Goal: Information Seeking & Learning: Learn about a topic

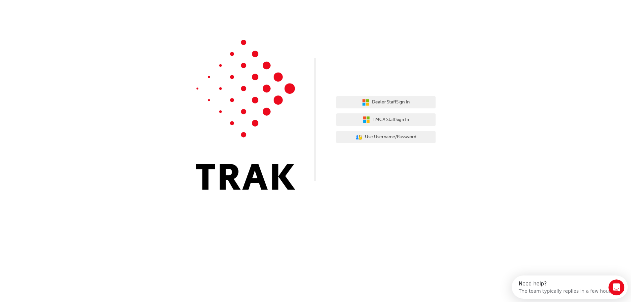
click at [94, 31] on div "Dealer Staff Sign In TMCA Staff Sign In User Authentication Icon - Blue Person,…" at bounding box center [315, 99] width 631 height 199
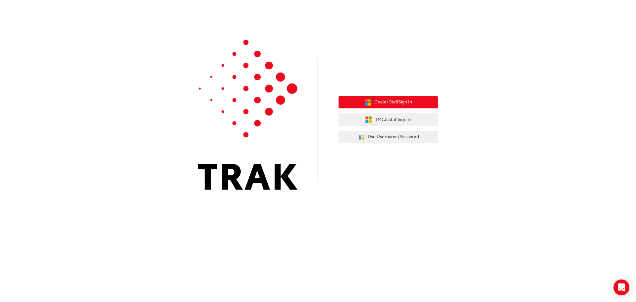
click at [398, 102] on span "Dealer Staff Sign In" at bounding box center [393, 102] width 38 height 8
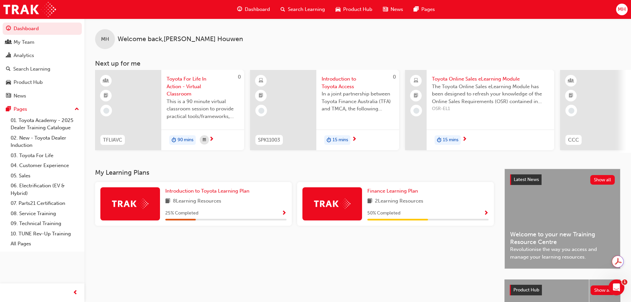
click at [305, 9] on span "Search Learning" at bounding box center [306, 10] width 37 height 8
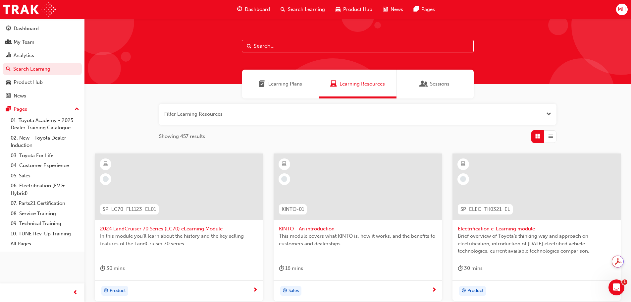
click at [423, 80] on span "Sessions" at bounding box center [423, 84] width 7 height 8
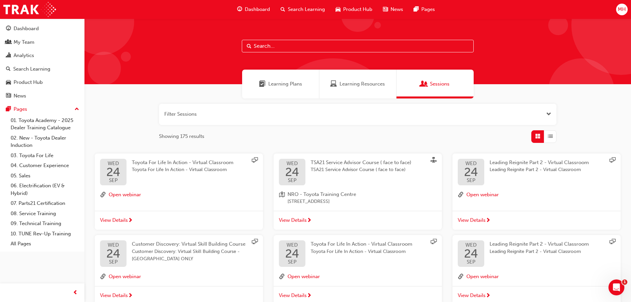
click at [482, 219] on span "View Details" at bounding box center [471, 220] width 28 height 8
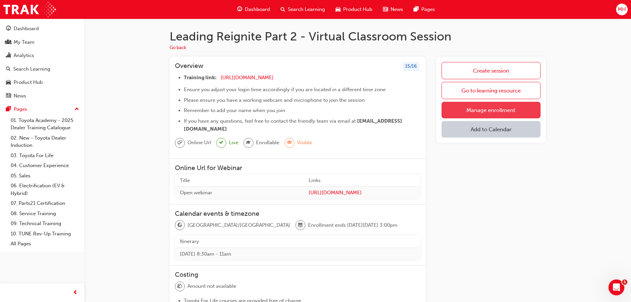
click at [482, 112] on link "Manage enrollment" at bounding box center [490, 110] width 99 height 17
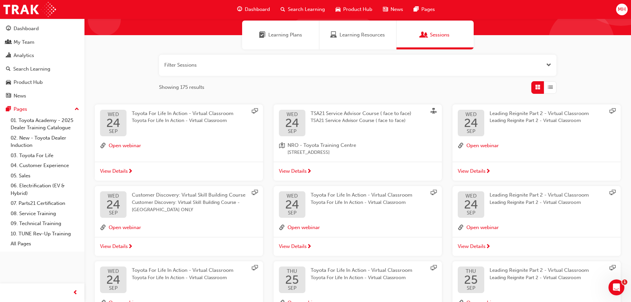
scroll to position [66, 0]
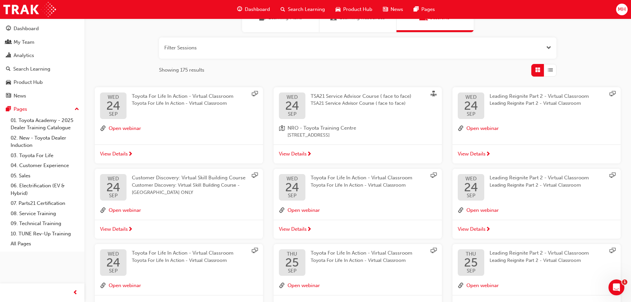
click at [524, 182] on span "Leading Reignite Part 2 - Virtual Classroom" at bounding box center [538, 185] width 99 height 8
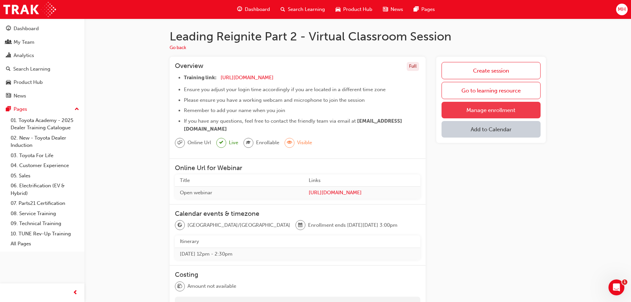
click at [478, 112] on link "Manage enrollment" at bounding box center [490, 110] width 99 height 17
click at [479, 107] on link "Manage enrollment" at bounding box center [490, 110] width 99 height 17
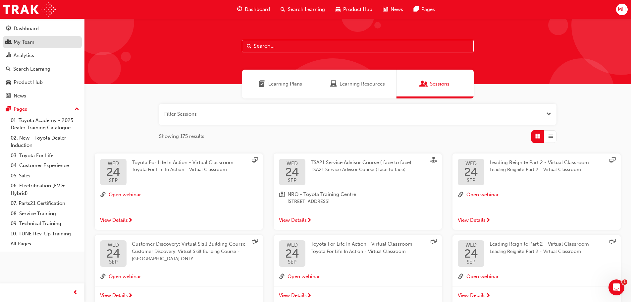
click at [27, 42] on div "My Team" at bounding box center [24, 42] width 21 height 8
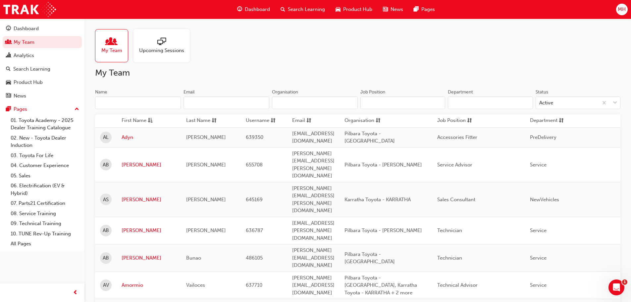
click at [169, 47] on span "Upcoming Sessions" at bounding box center [161, 51] width 45 height 8
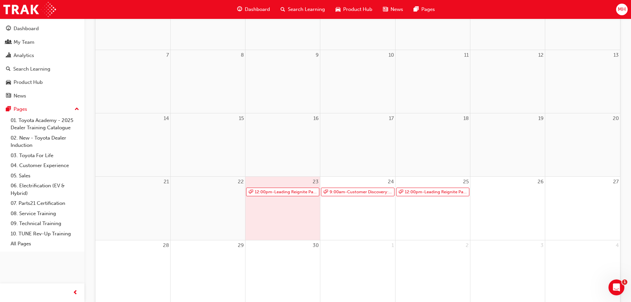
scroll to position [132, 0]
click at [286, 192] on link "12:00pm - Leading Reignite Part 2 - Virtual Classroom" at bounding box center [282, 190] width 73 height 9
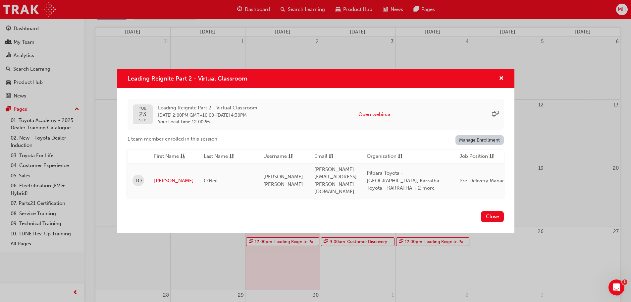
scroll to position [96, 0]
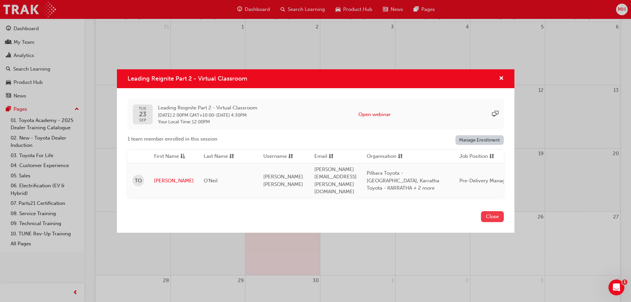
click at [485, 214] on button "Close" at bounding box center [492, 216] width 23 height 11
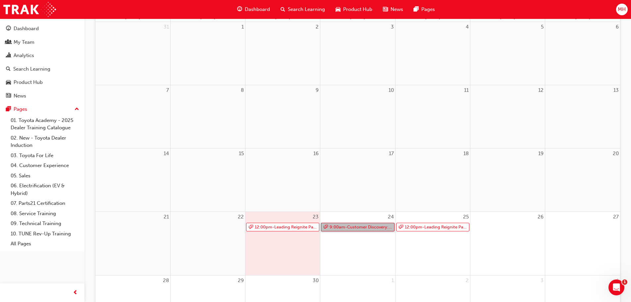
click at [365, 226] on link "9:00am - Customer Discovery: Virtual Skill Building Course - WA ONLY" at bounding box center [357, 226] width 73 height 9
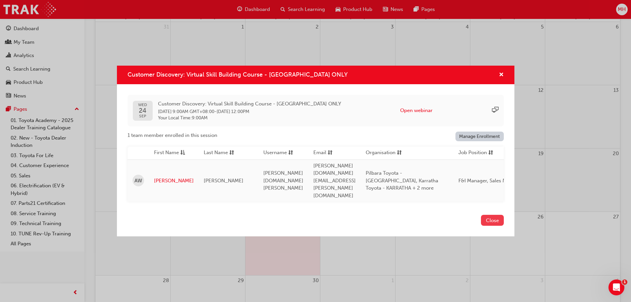
click at [490, 215] on button "Close" at bounding box center [492, 220] width 23 height 11
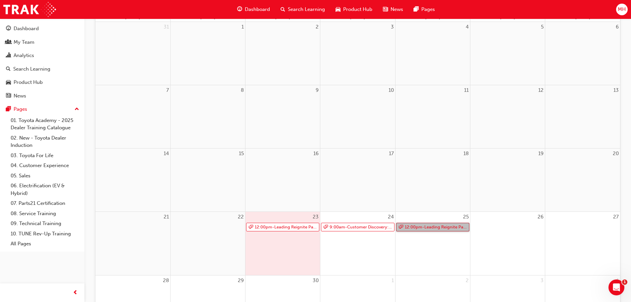
click at [428, 226] on link "12:00pm - Leading Reignite Part 2 - Virtual Classroom" at bounding box center [432, 226] width 73 height 9
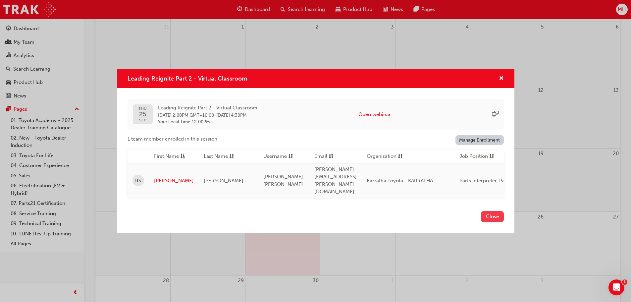
click at [485, 211] on button "Close" at bounding box center [492, 216] width 23 height 11
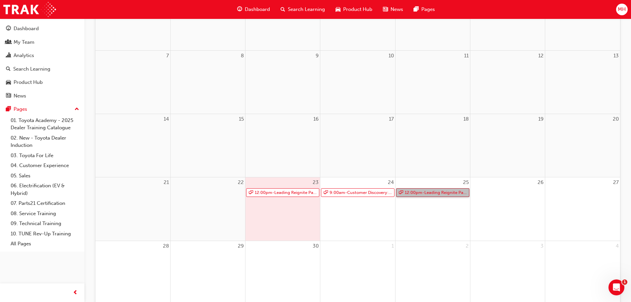
scroll to position [132, 0]
click at [418, 190] on link "12:00pm - Leading Reignite Part 2 - Virtual Classroom" at bounding box center [432, 190] width 73 height 9
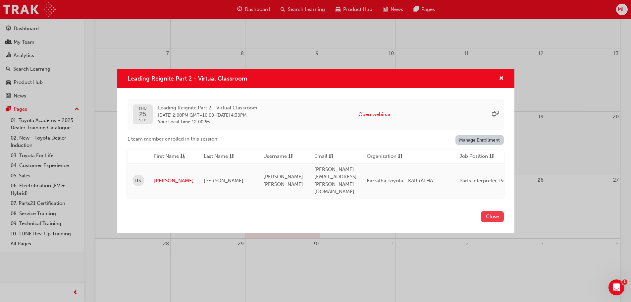
click at [492, 211] on button "Close" at bounding box center [492, 216] width 23 height 11
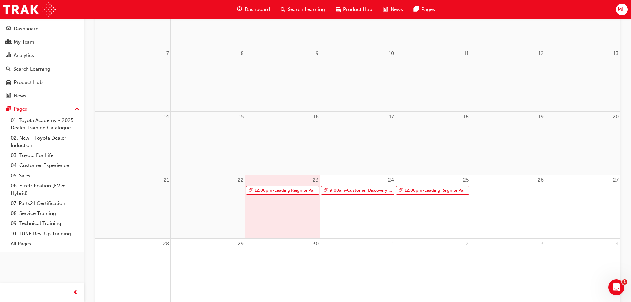
click at [304, 11] on span "Search Learning" at bounding box center [306, 10] width 37 height 8
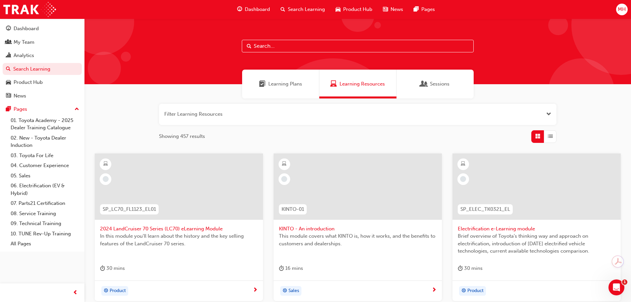
click at [434, 84] on span "Sessions" at bounding box center [440, 84] width 20 height 8
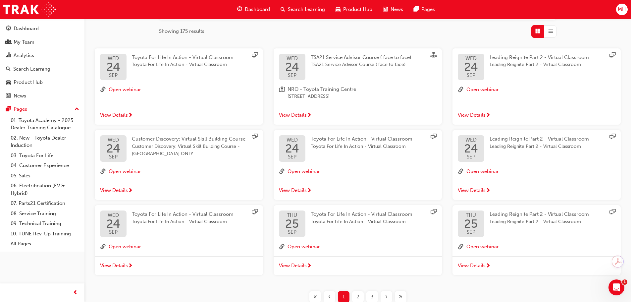
scroll to position [149, 0]
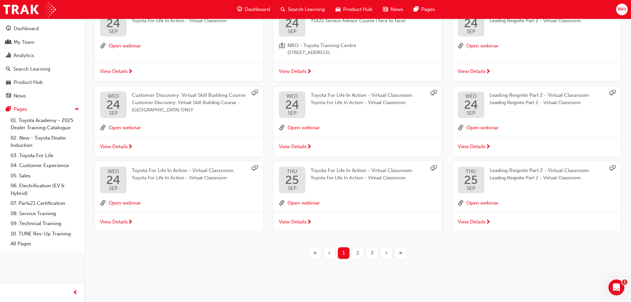
click at [508, 175] on span "Leading Reignite Part 2 - Virtual Classroom" at bounding box center [538, 178] width 99 height 8
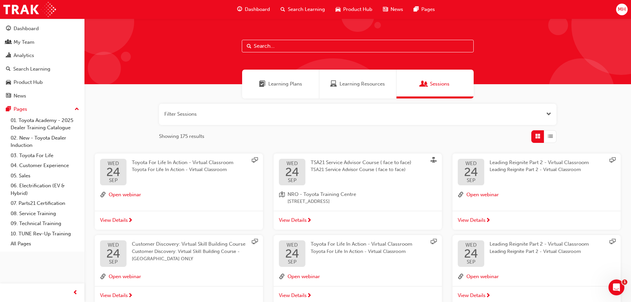
scroll to position [149, 0]
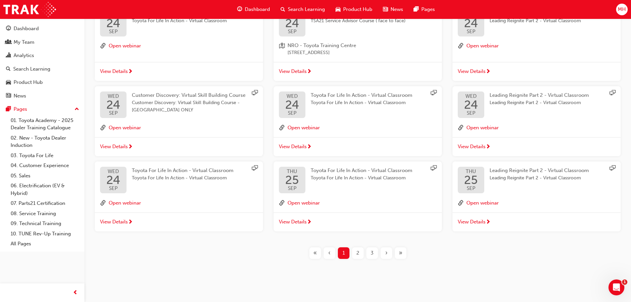
click at [358, 252] on span "2" at bounding box center [357, 253] width 3 height 8
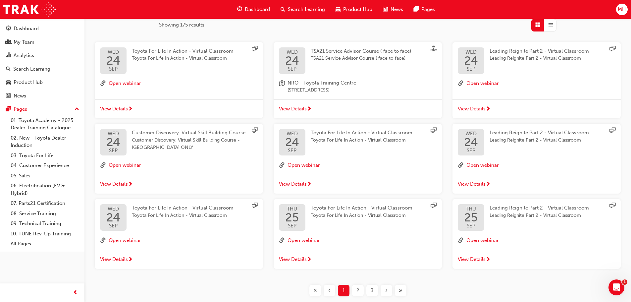
scroll to position [149, 0]
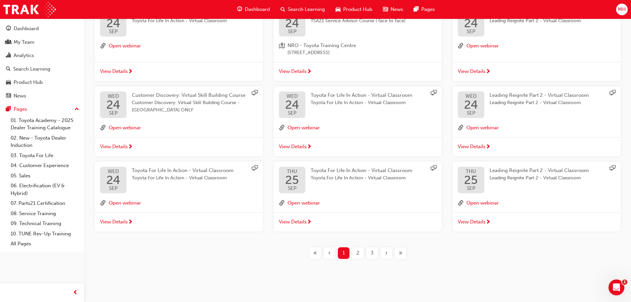
click at [397, 251] on div "»" at bounding box center [401, 253] width 12 height 12
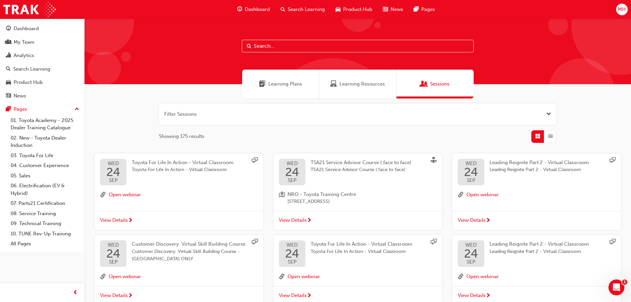
click at [415, 81] on div "Sessions" at bounding box center [434, 84] width 77 height 29
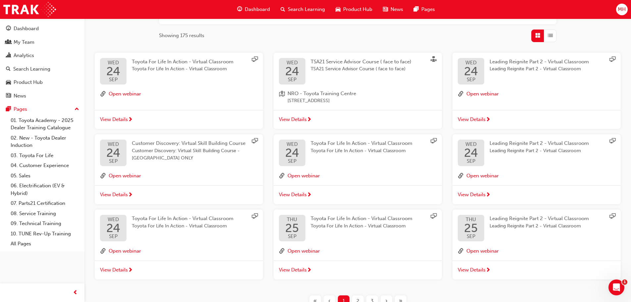
scroll to position [149, 0]
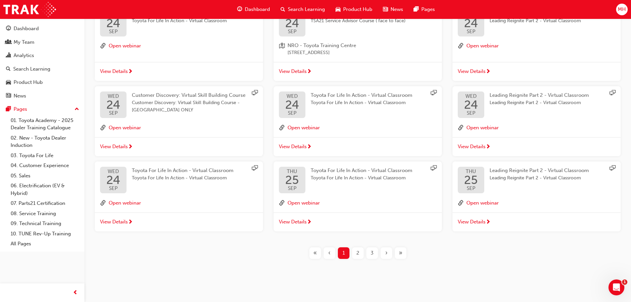
click at [359, 250] on span "2" at bounding box center [357, 253] width 3 height 8
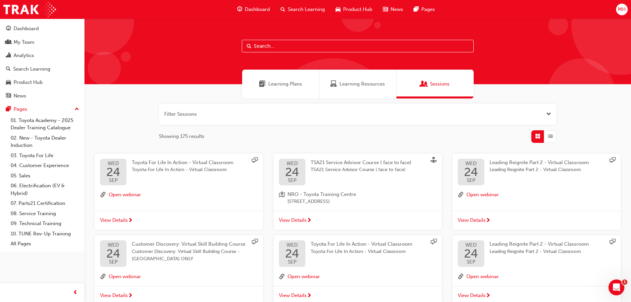
click at [375, 117] on button "button" at bounding box center [357, 114] width 397 height 21
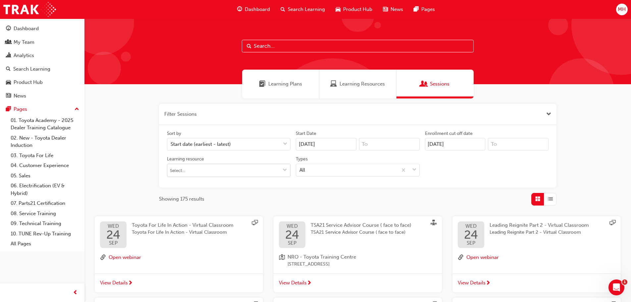
click at [285, 168] on span "down-icon" at bounding box center [284, 171] width 5 height 6
click at [241, 168] on input "Learning resource No results, type at least 1 character of title or code" at bounding box center [228, 170] width 123 height 13
type input "lead"
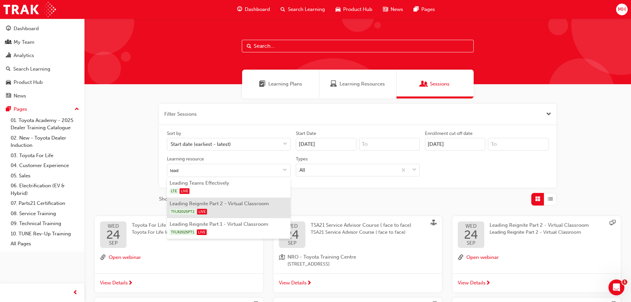
click at [234, 207] on li "Leading Reignite Part 2 - Virtual Classroom TFLR2025PT2 LIVE" at bounding box center [228, 207] width 123 height 21
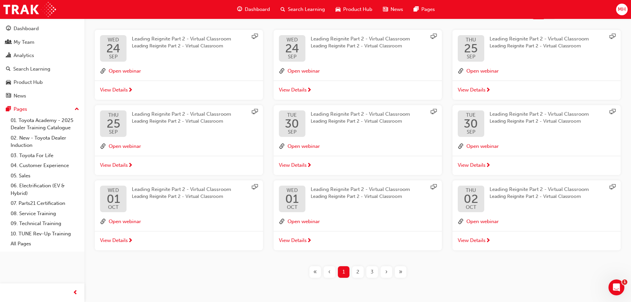
scroll to position [199, 0]
click at [163, 116] on span "Leading Reignite Part 2 - Virtual Classroom" at bounding box center [181, 114] width 99 height 6
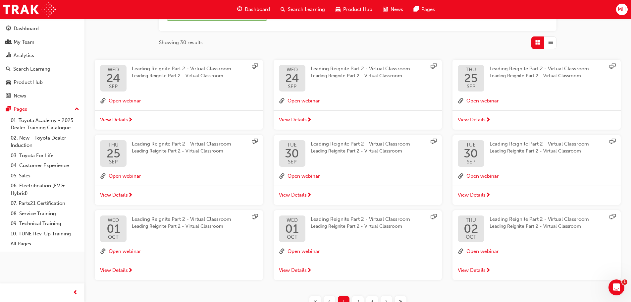
scroll to position [173, 0]
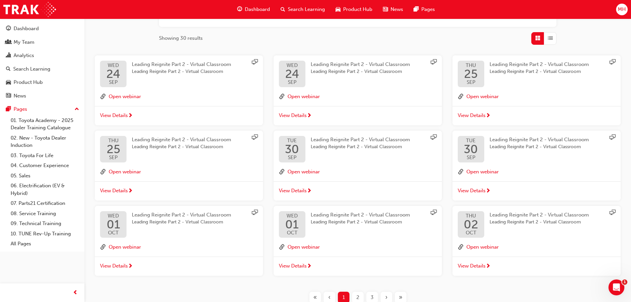
click at [372, 144] on span "Leading Reignite Part 2 - Virtual Classroom" at bounding box center [360, 147] width 99 height 8
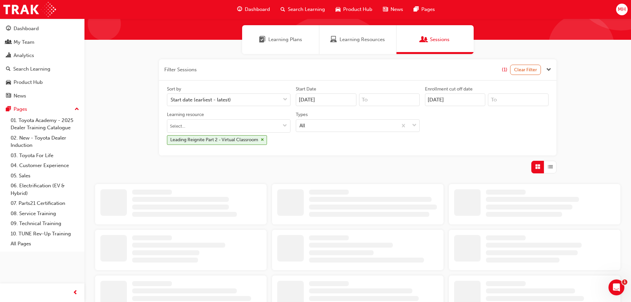
scroll to position [107, 0]
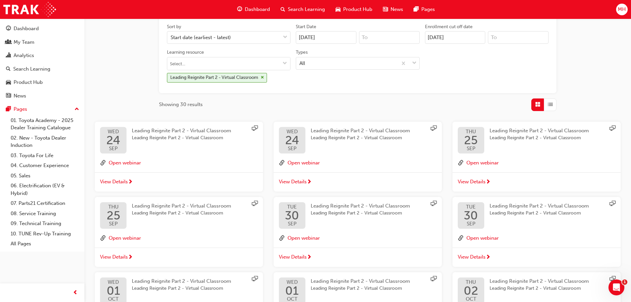
click at [526, 210] on span "Leading Reignite Part 2 - Virtual Classroom" at bounding box center [538, 213] width 99 height 8
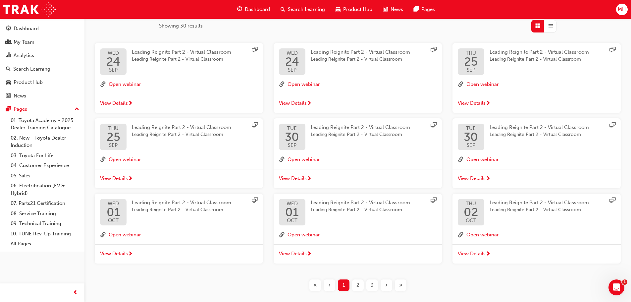
scroll to position [217, 0]
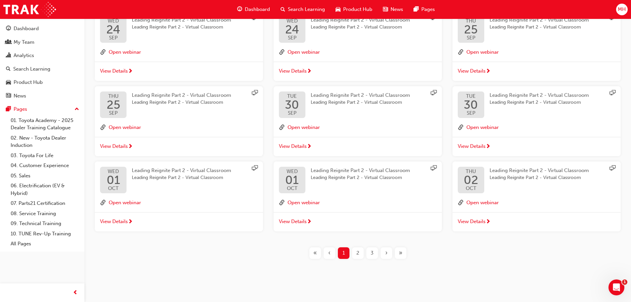
click at [165, 175] on span "Leading Reignite Part 2 - Virtual Classroom" at bounding box center [181, 178] width 99 height 8
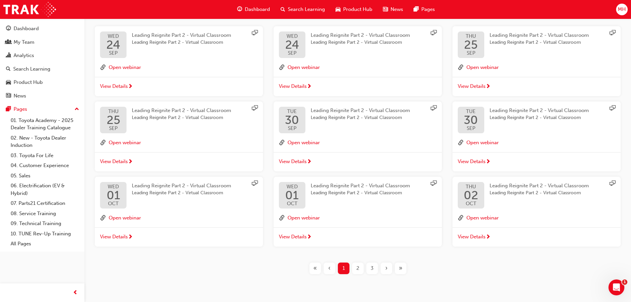
scroll to position [217, 0]
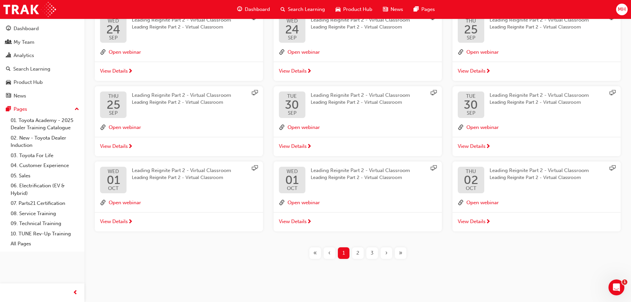
click at [361, 180] on span "Leading Reignite Part 2 - Virtual Classroom" at bounding box center [360, 178] width 99 height 8
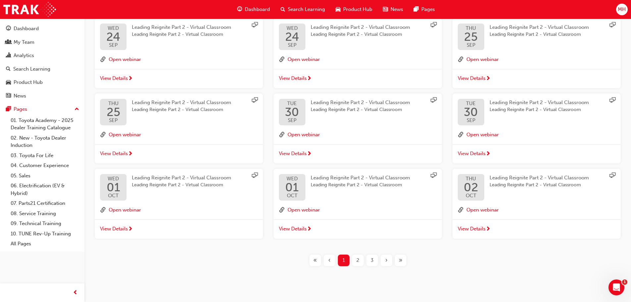
scroll to position [217, 0]
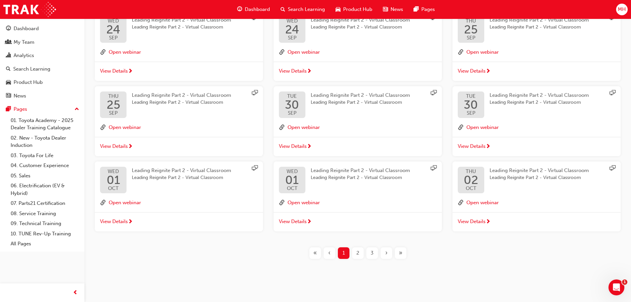
click at [544, 181] on span "Leading Reignite Part 2 - Virtual Classroom" at bounding box center [538, 178] width 99 height 8
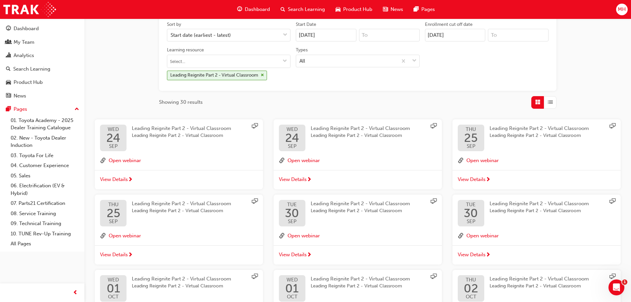
scroll to position [166, 0]
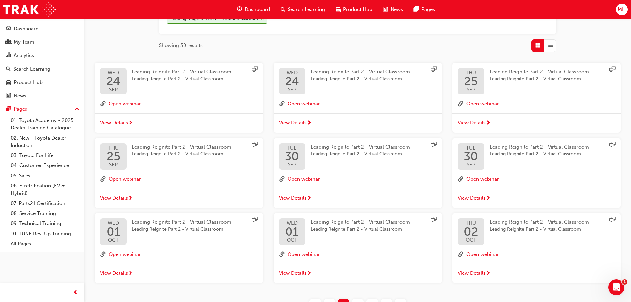
click at [173, 79] on span "Leading Reignite Part 2 - Virtual Classroom" at bounding box center [181, 79] width 99 height 8
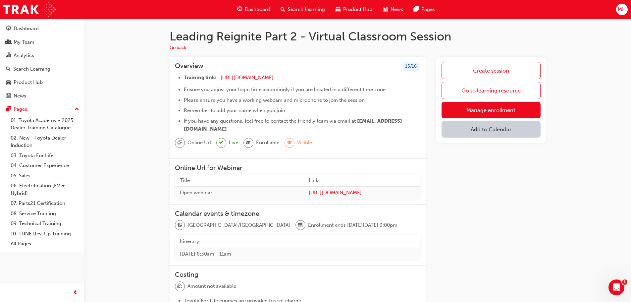
click at [307, 3] on div "Search Learning" at bounding box center [302, 10] width 55 height 14
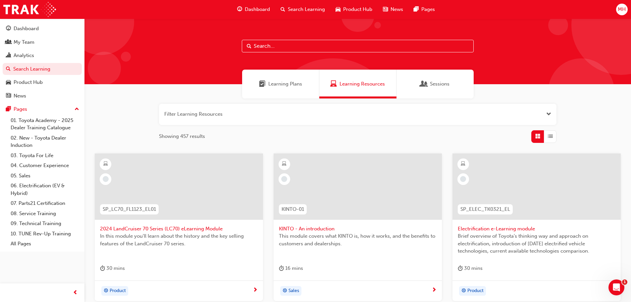
click at [440, 84] on span "Sessions" at bounding box center [440, 84] width 20 height 8
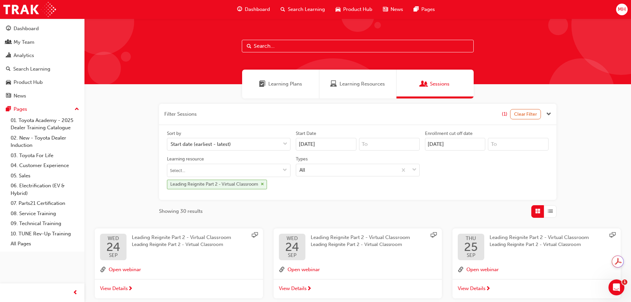
click at [264, 182] on span "cross-icon" at bounding box center [262, 184] width 3 height 4
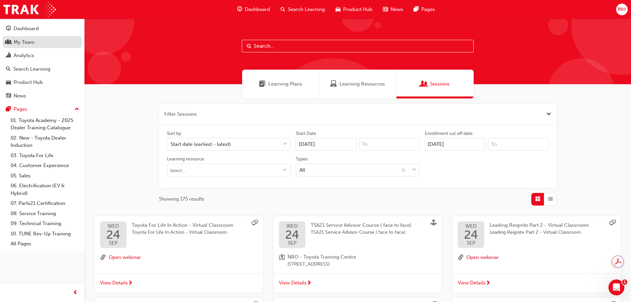
click at [24, 45] on div "My Team" at bounding box center [24, 42] width 21 height 8
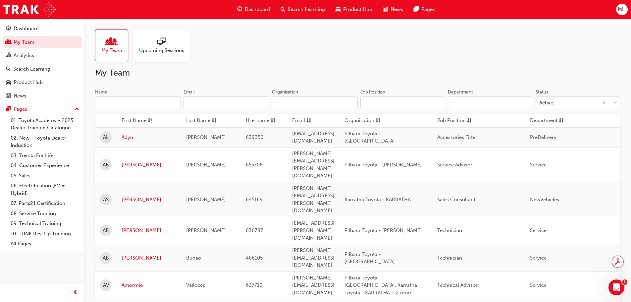
click at [152, 41] on div at bounding box center [161, 41] width 45 height 9
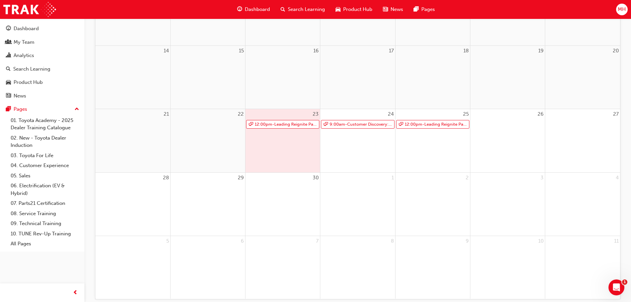
scroll to position [199, 0]
click at [289, 121] on link "12:00pm - Leading Reignite Part 2 - Virtual Classroom" at bounding box center [282, 124] width 73 height 9
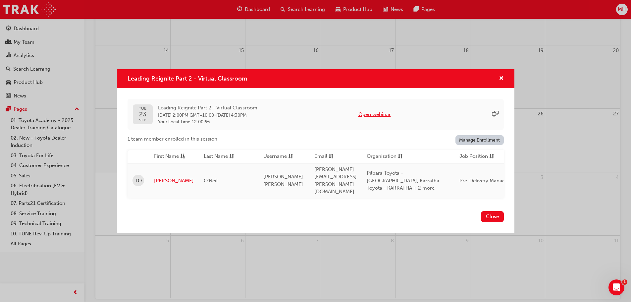
click at [391, 112] on button "Open webinar" at bounding box center [374, 115] width 32 height 8
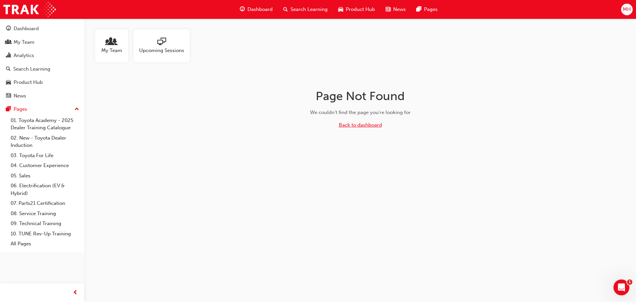
click at [370, 124] on link "Back to dashboard" at bounding box center [360, 125] width 43 height 6
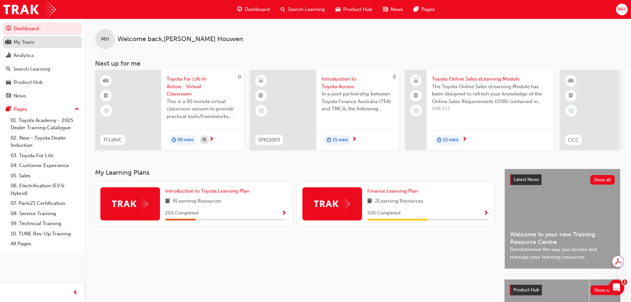
click at [34, 44] on div "My Team" at bounding box center [42, 42] width 72 height 8
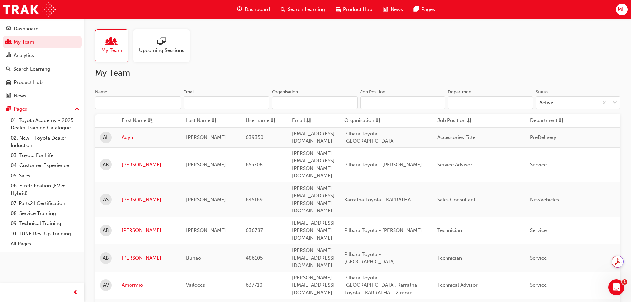
click at [162, 48] on span "Upcoming Sessions" at bounding box center [161, 51] width 45 height 8
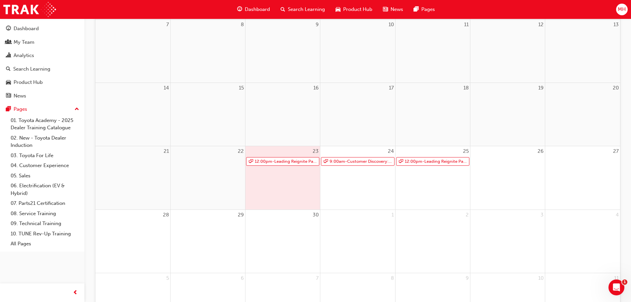
scroll to position [166, 0]
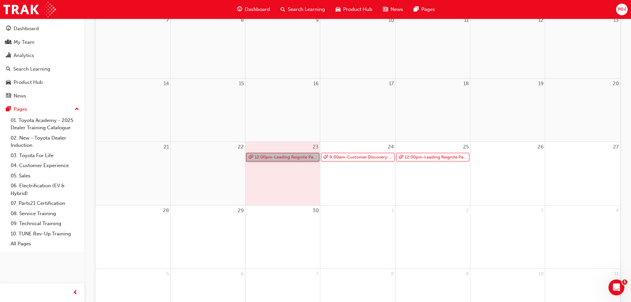
click at [284, 157] on link "12:00pm - Leading Reignite Part 2 - Virtual Classroom" at bounding box center [282, 157] width 73 height 9
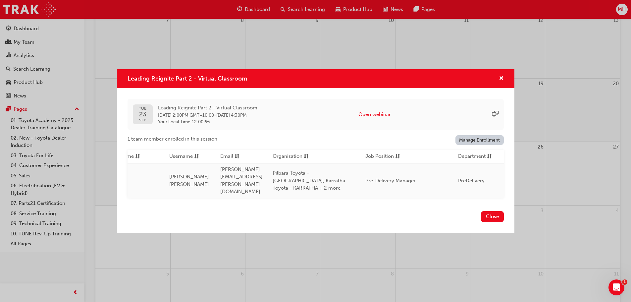
scroll to position [0, 0]
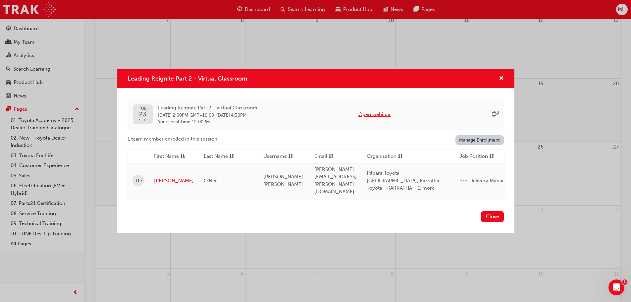
click at [388, 117] on button "Open webinar" at bounding box center [374, 115] width 32 height 8
click at [501, 79] on span "cross-icon" at bounding box center [501, 79] width 5 height 6
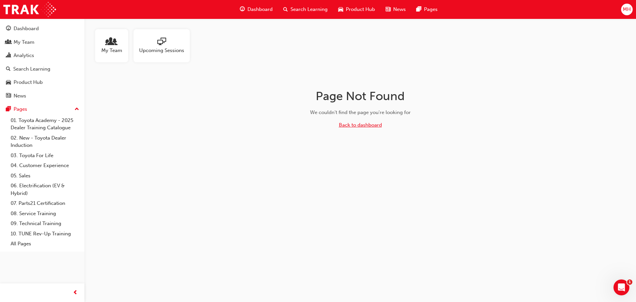
drag, startPoint x: 346, startPoint y: 125, endPoint x: 338, endPoint y: 124, distance: 8.0
click at [346, 125] on link "Back to dashboard" at bounding box center [360, 125] width 43 height 6
